Goal: Information Seeking & Learning: Find specific fact

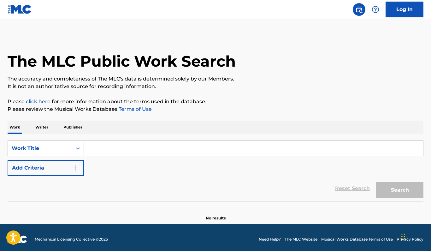
click at [211, 147] on input "Search Form" at bounding box center [253, 148] width 339 height 15
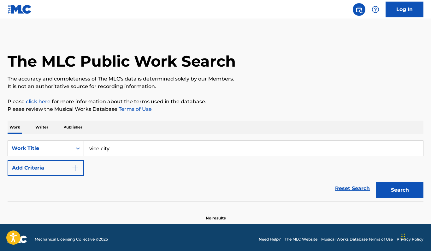
type input "vice city"
click at [402, 192] on button "Search" at bounding box center [399, 190] width 47 height 16
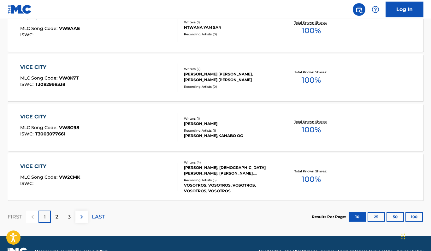
scroll to position [507, 0]
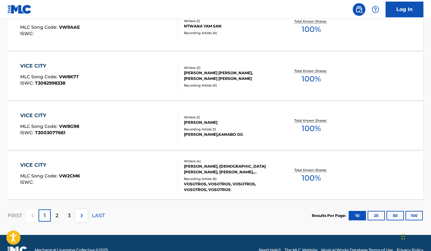
click at [55, 216] on div "2" at bounding box center [57, 215] width 12 height 12
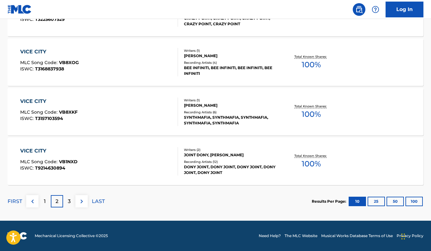
click at [70, 198] on p "3" at bounding box center [69, 201] width 3 height 8
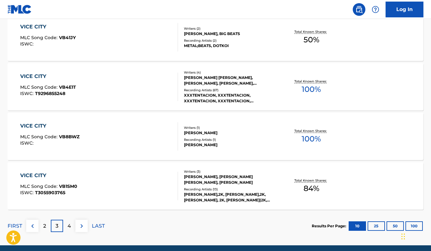
scroll to position [496, 0]
click at [69, 228] on p "4" at bounding box center [68, 226] width 3 height 8
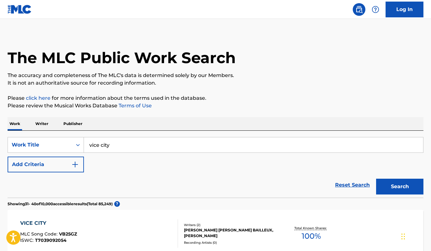
scroll to position [4, 0]
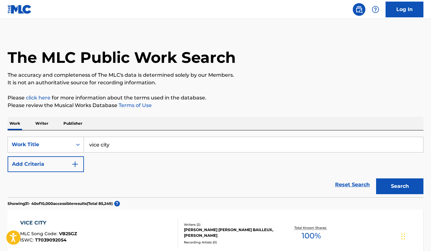
drag, startPoint x: 118, startPoint y: 145, endPoint x: -14, endPoint y: 128, distance: 132.5
click at [0, 128] on html "Accessibility Screen-Reader Guide, Feedback, and Issue Reporting | New window C…" at bounding box center [215, 121] width 431 height 251
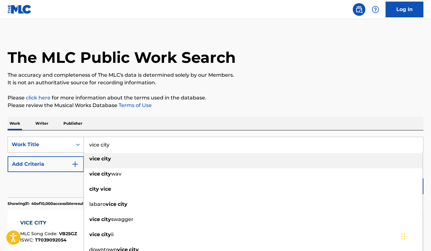
click at [44, 123] on p "Writer" at bounding box center [41, 123] width 17 height 13
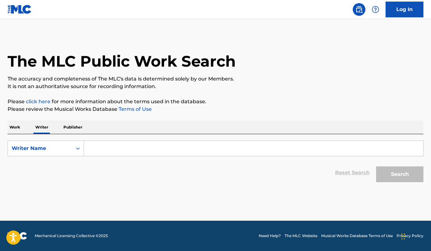
click at [130, 146] on input "Search Form" at bounding box center [253, 148] width 339 height 15
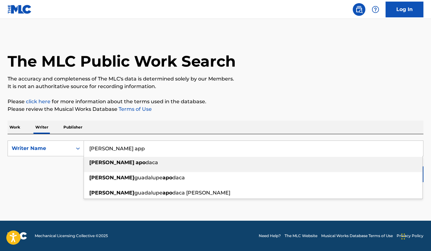
drag, startPoint x: 130, startPoint y: 146, endPoint x: 134, endPoint y: 191, distance: 45.0
click at [134, 191] on span "guadalupe" at bounding box center [148, 192] width 28 height 6
type input "[PERSON_NAME] [PERSON_NAME]"
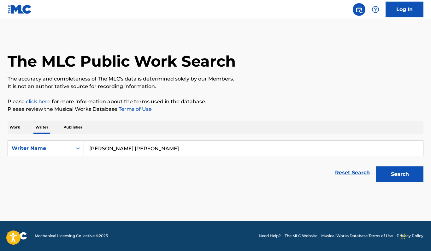
click at [388, 172] on button "Search" at bounding box center [399, 174] width 47 height 16
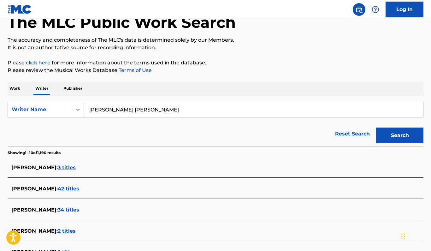
scroll to position [52, 0]
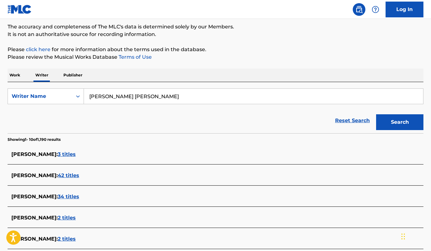
click at [76, 155] on span "3 titles" at bounding box center [67, 154] width 18 height 6
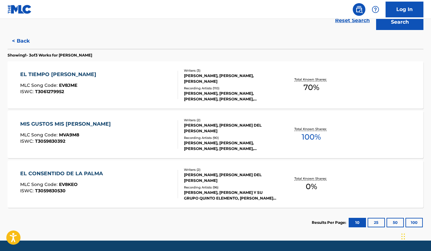
scroll to position [155, 0]
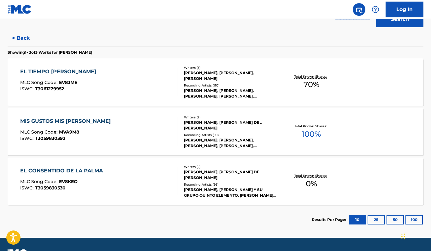
click at [371, 218] on button "25" at bounding box center [375, 219] width 17 height 9
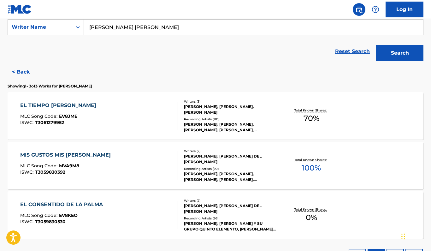
scroll to position [123, 0]
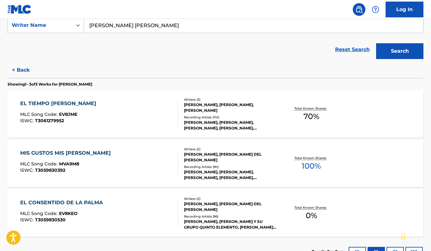
click at [25, 73] on button "< Back" at bounding box center [27, 70] width 38 height 16
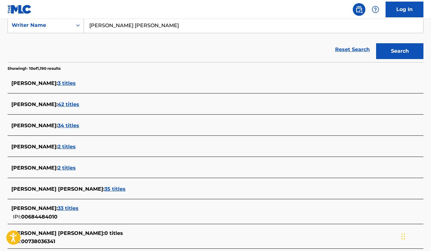
scroll to position [125, 0]
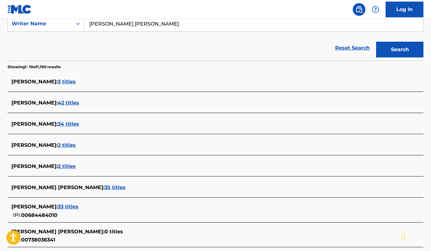
click at [79, 101] on span "42 titles" at bounding box center [68, 103] width 21 height 6
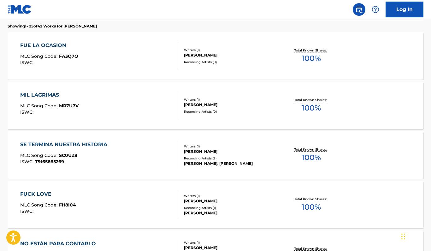
scroll to position [182, 0]
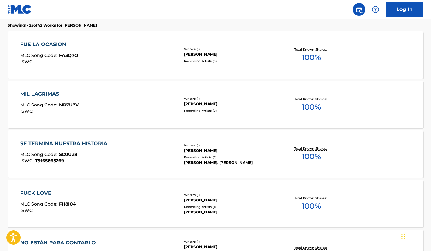
click at [197, 50] on div "Writers ( 1 )" at bounding box center [230, 49] width 93 height 5
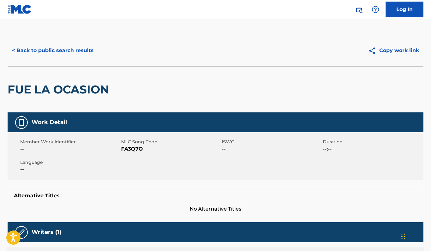
click at [68, 55] on button "< Back to public search results" at bounding box center [53, 51] width 90 height 16
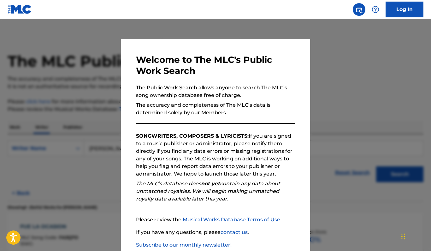
click at [355, 119] on div at bounding box center [215, 144] width 431 height 251
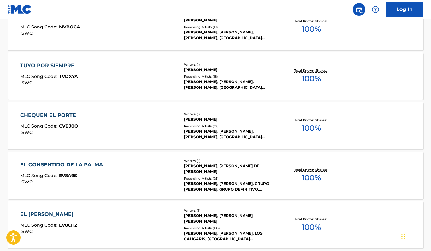
scroll to position [1062, 0]
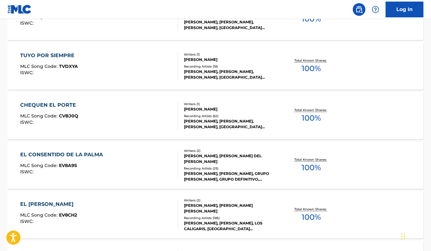
click at [225, 112] on div "Writers ( 1 ) [PERSON_NAME] Recording Artists ( 62 ) [PERSON_NAME], [PERSON_NAM…" at bounding box center [227, 116] width 99 height 28
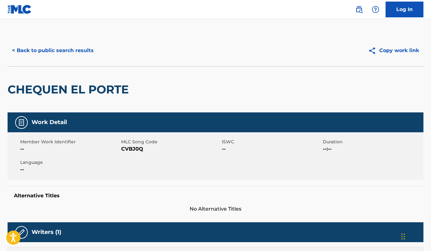
click at [143, 149] on span "CVBJ0Q" at bounding box center [170, 149] width 99 height 8
click at [401, 11] on link "Log In" at bounding box center [404, 10] width 38 height 16
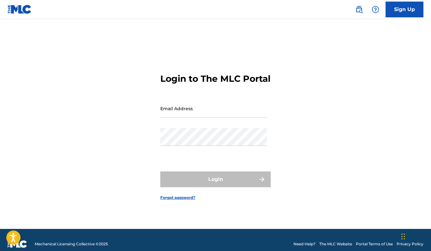
click at [28, 12] on img at bounding box center [20, 9] width 24 height 9
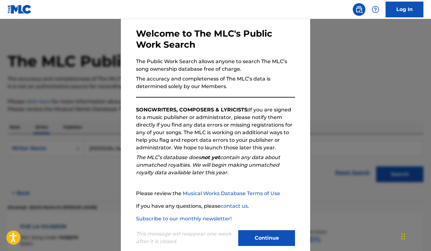
scroll to position [19, 0]
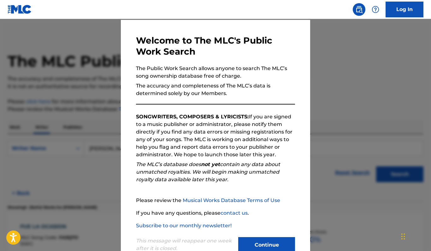
click at [270, 242] on button "Continue" at bounding box center [266, 245] width 57 height 16
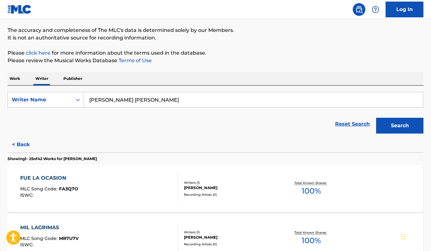
scroll to position [63, 0]
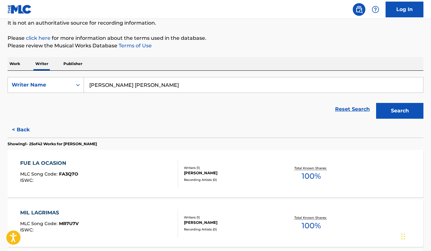
click at [85, 61] on div "Work Writer Publisher" at bounding box center [216, 63] width 416 height 13
click at [68, 61] on p "Publisher" at bounding box center [72, 63] width 23 height 13
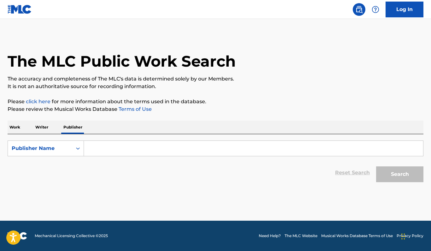
click at [47, 131] on p "Writer" at bounding box center [41, 126] width 17 height 13
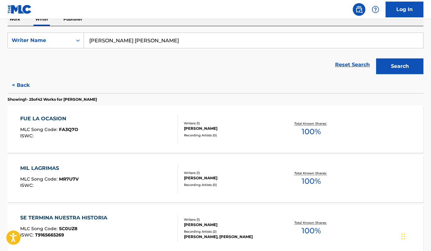
scroll to position [112, 0]
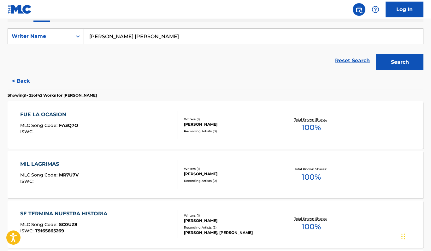
click at [18, 81] on button "< Back" at bounding box center [27, 81] width 38 height 16
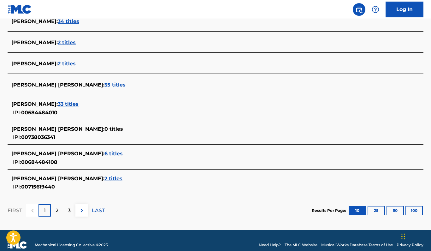
scroll to position [232, 0]
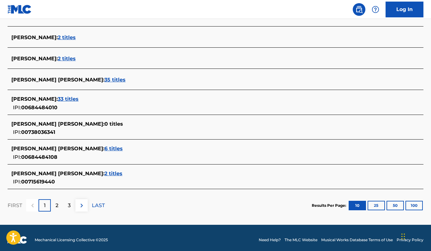
click at [123, 145] on span "6 titles" at bounding box center [113, 148] width 18 height 6
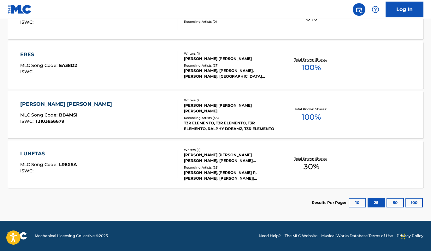
scroll to position [320, 0]
click at [397, 201] on button "50" at bounding box center [394, 202] width 17 height 9
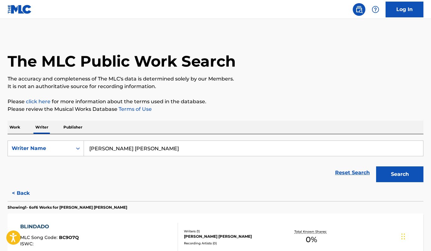
scroll to position [0, 0]
click at [26, 192] on button "< Back" at bounding box center [27, 193] width 38 height 16
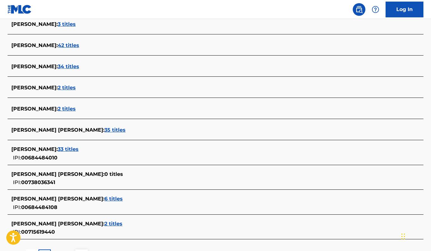
scroll to position [186, 0]
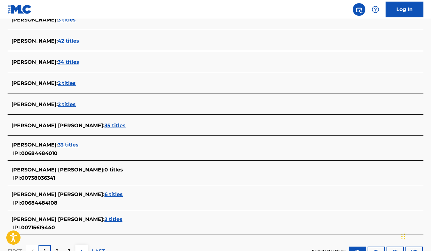
click at [122, 218] on span "2 titles" at bounding box center [113, 219] width 18 height 6
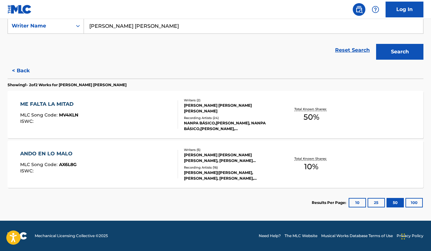
scroll to position [122, 0]
click at [23, 74] on button "< Back" at bounding box center [27, 71] width 38 height 16
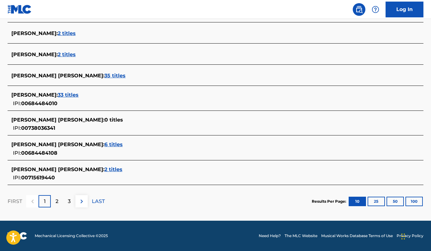
click at [60, 200] on div "2" at bounding box center [57, 201] width 12 height 12
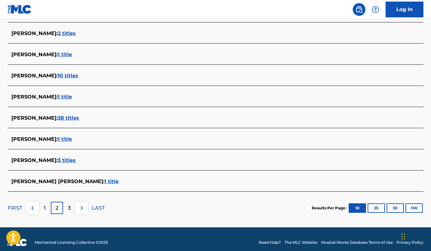
scroll to position [218, 0]
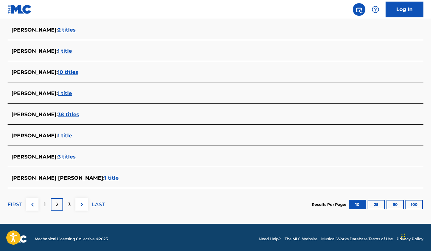
click at [104, 179] on span "1 title" at bounding box center [111, 178] width 14 height 6
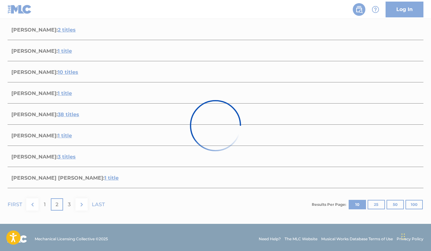
scroll to position [73, 0]
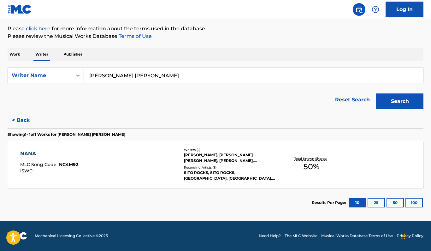
click at [25, 120] on button "< Back" at bounding box center [27, 120] width 38 height 16
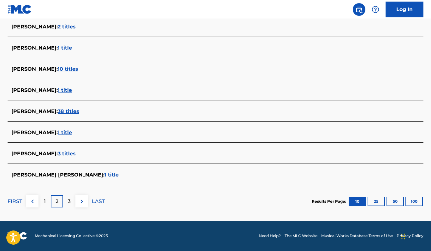
click at [46, 201] on div "1" at bounding box center [44, 201] width 12 height 12
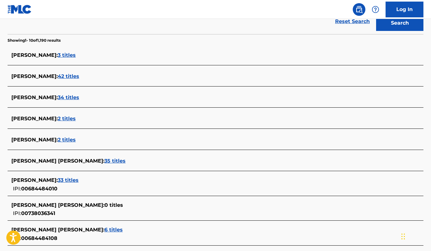
scroll to position [159, 0]
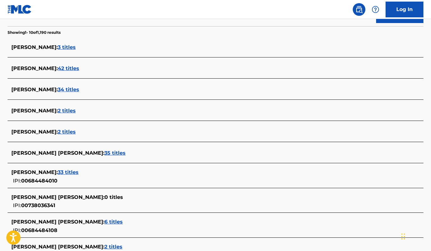
click at [125, 153] on span "35 titles" at bounding box center [114, 153] width 21 height 6
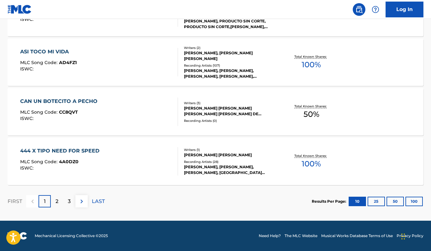
scroll to position [521, 0]
click at [59, 196] on div "2" at bounding box center [57, 201] width 12 height 12
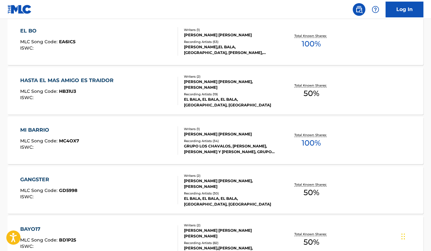
scroll to position [246, 0]
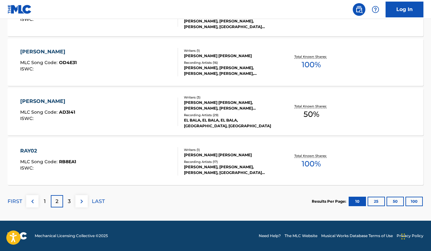
click at [66, 198] on div "3" at bounding box center [69, 201] width 12 height 12
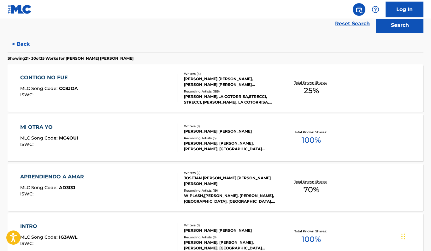
scroll to position [154, 0]
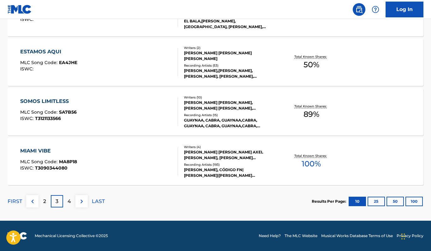
click at [68, 201] on p "4" at bounding box center [68, 201] width 3 height 8
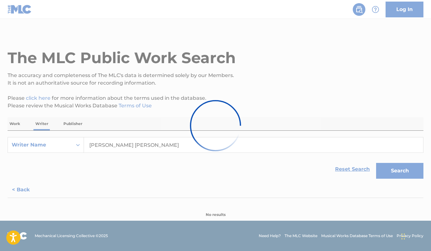
scroll to position [3, 0]
